Goal: Find specific page/section

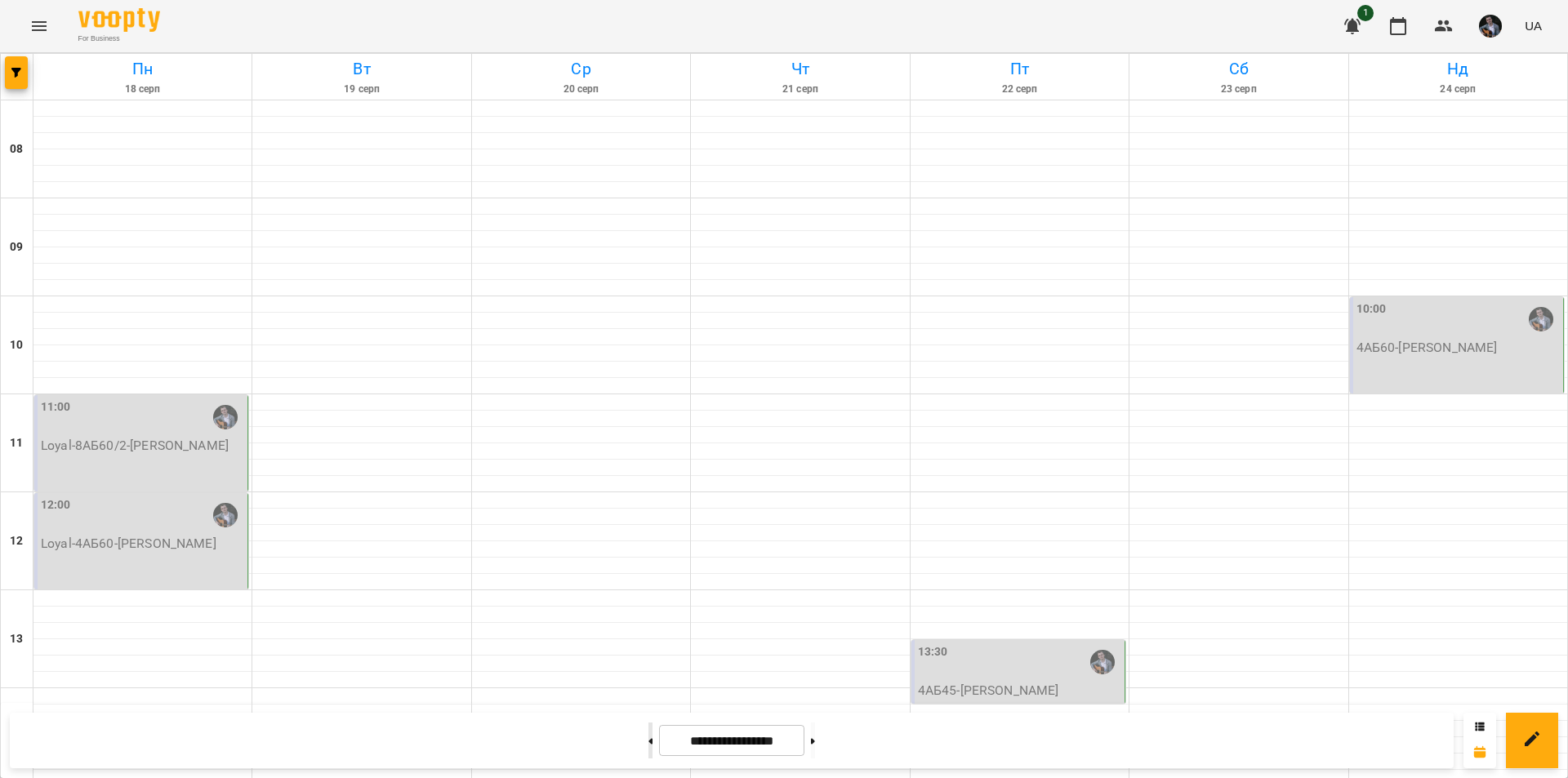
click at [649, 753] on button at bounding box center [650, 740] width 4 height 36
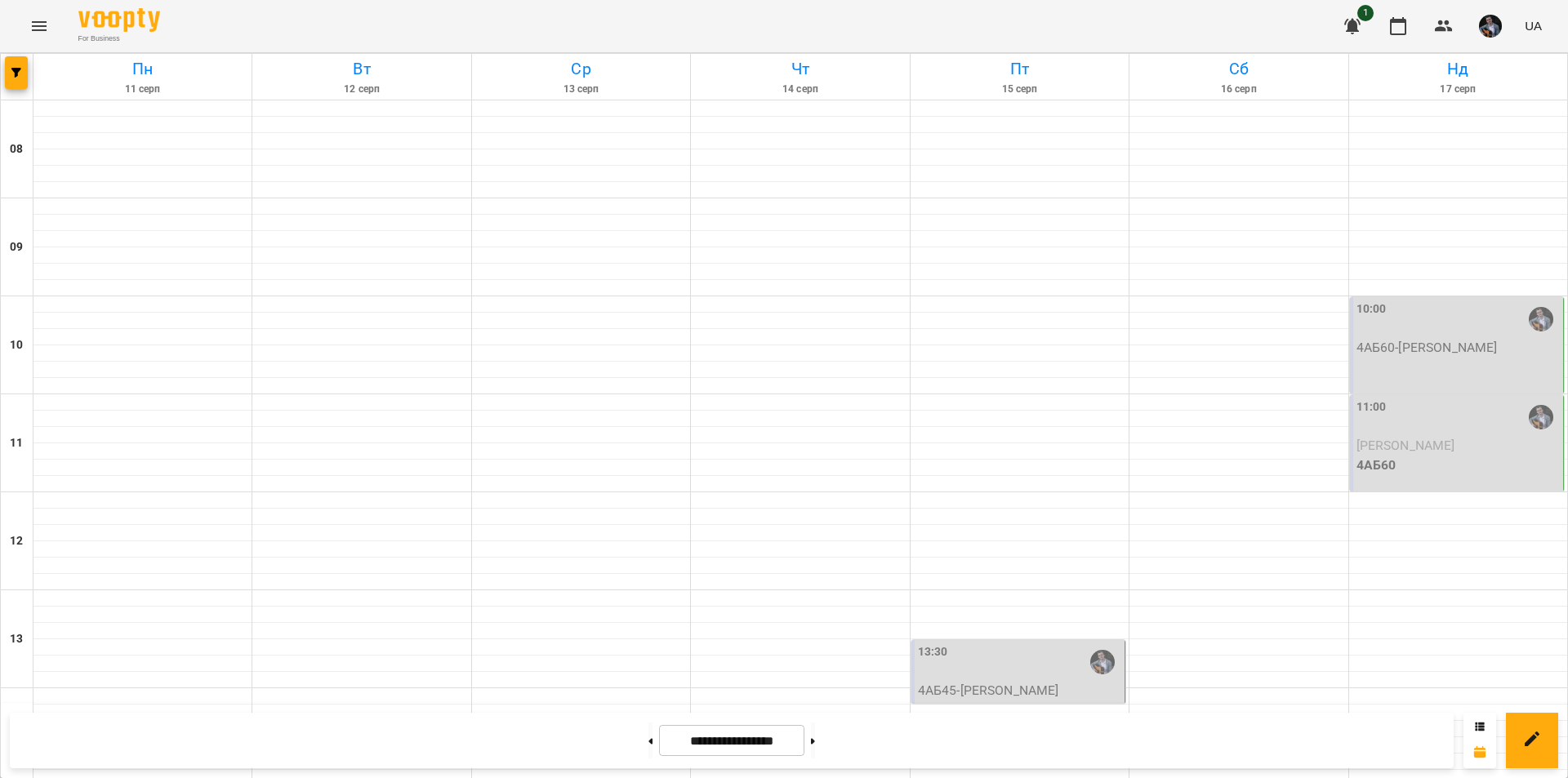
scroll to position [571, 0]
click at [816, 745] on button at bounding box center [813, 740] width 4 height 36
type input "**********"
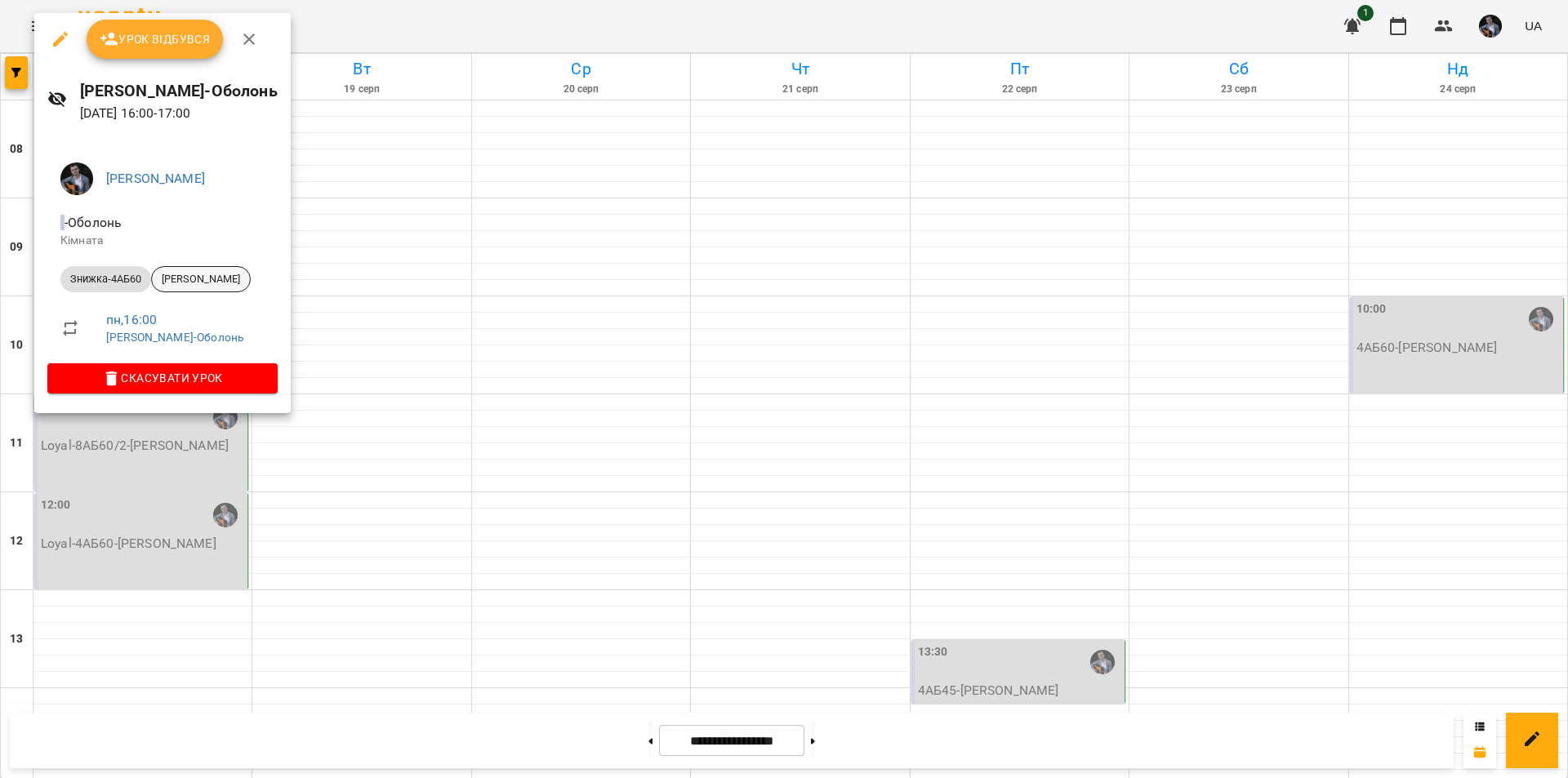
click at [238, 274] on span "[PERSON_NAME]" at bounding box center [201, 279] width 98 height 15
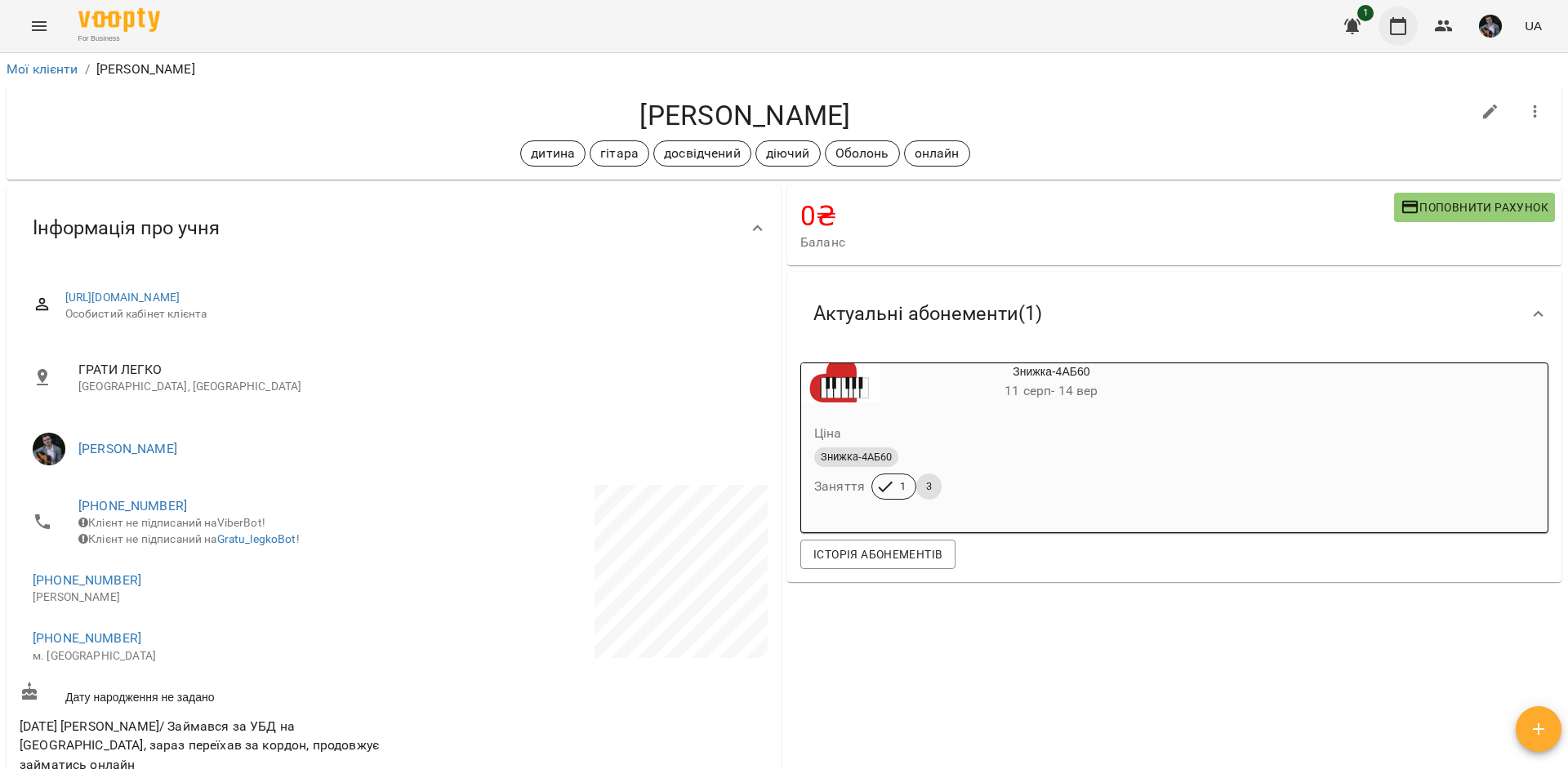
click at [1398, 31] on icon "button" at bounding box center [1398, 26] width 19 height 19
